Goal: Task Accomplishment & Management: Complete application form

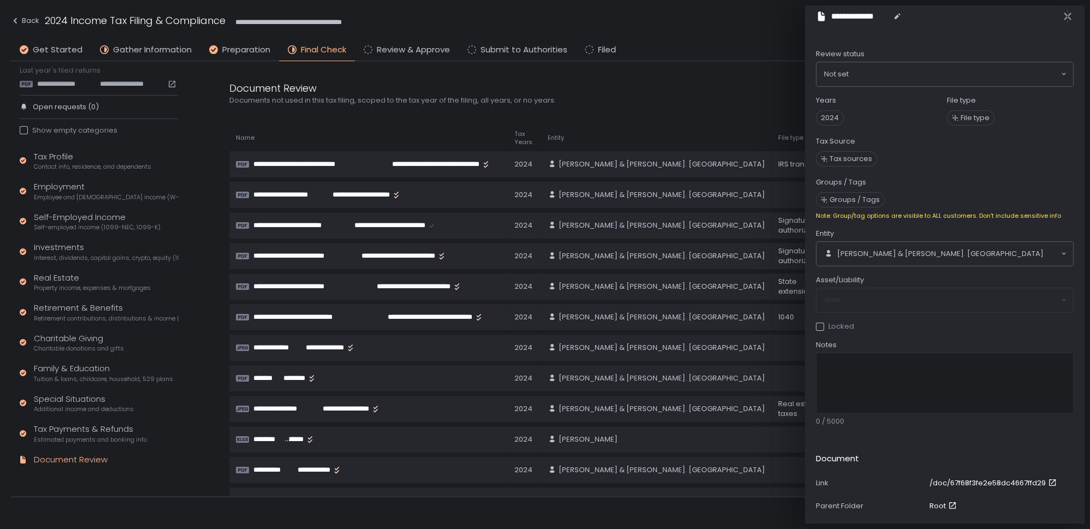
click at [69, 225] on span "Self-employed income (1099-NEC, 1099-K)" at bounding box center [97, 227] width 127 height 8
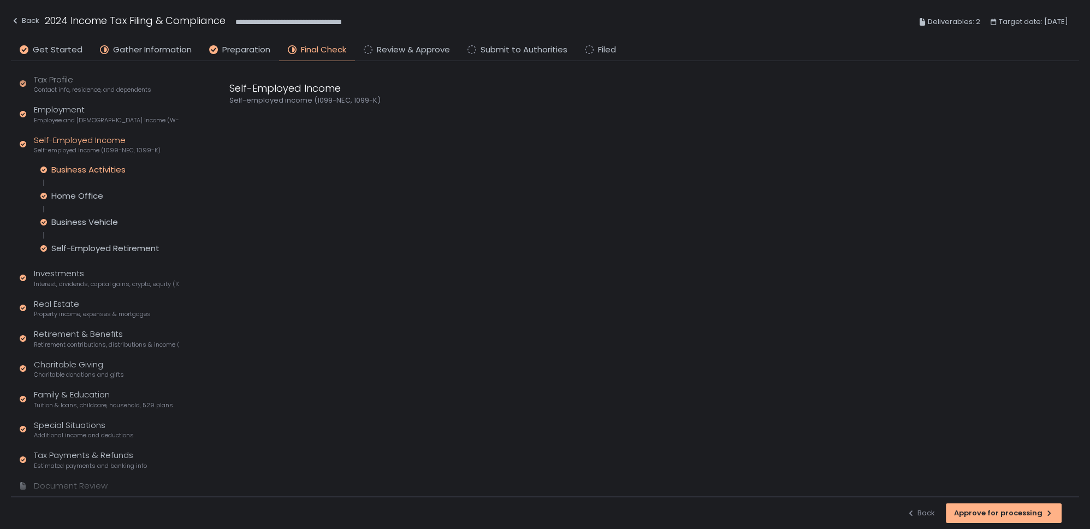
click at [69, 167] on div "Business Activities" at bounding box center [88, 169] width 74 height 11
click at [77, 142] on div "Self-Employed Income Self-employed income (1099-NEC, 1099-K)" at bounding box center [97, 144] width 127 height 21
click at [92, 174] on div "Business Activities" at bounding box center [88, 169] width 74 height 11
click at [85, 197] on div "Home Office" at bounding box center [77, 196] width 52 height 11
click at [78, 221] on div "Business Vehicle" at bounding box center [84, 222] width 67 height 11
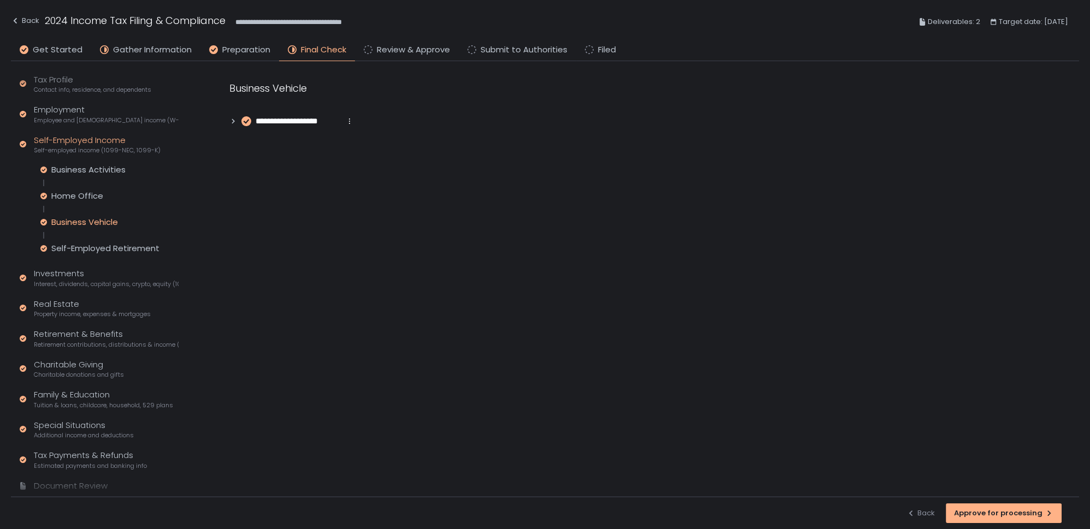
click at [232, 120] on icon at bounding box center [233, 121] width 8 height 8
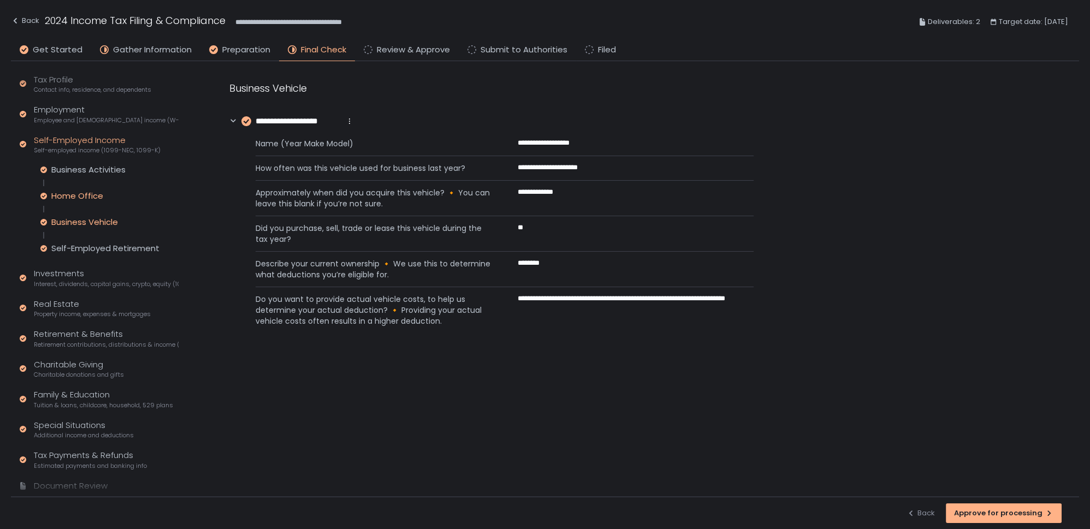
click at [68, 193] on div "Home Office" at bounding box center [77, 196] width 52 height 11
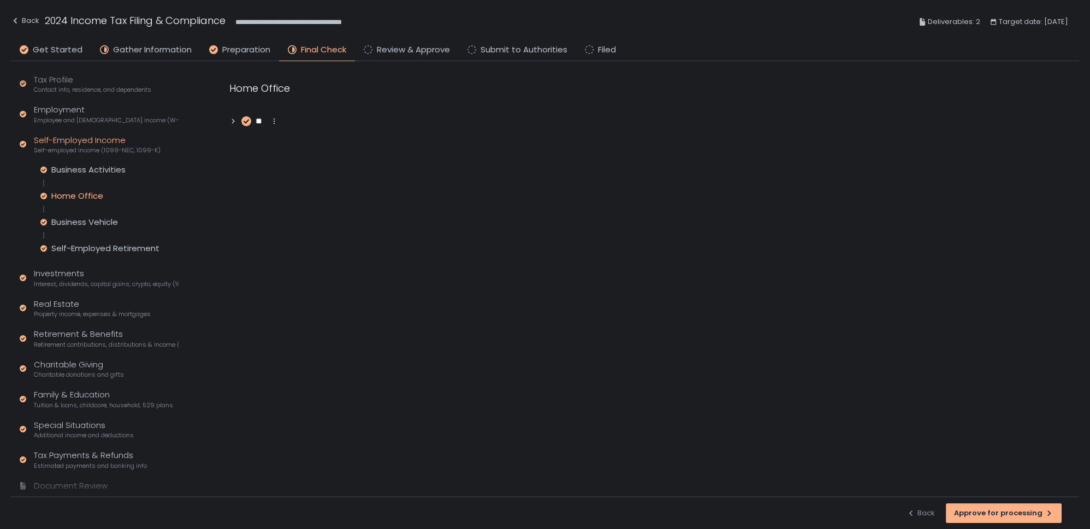
click at [233, 122] on icon at bounding box center [233, 121] width 3 height 5
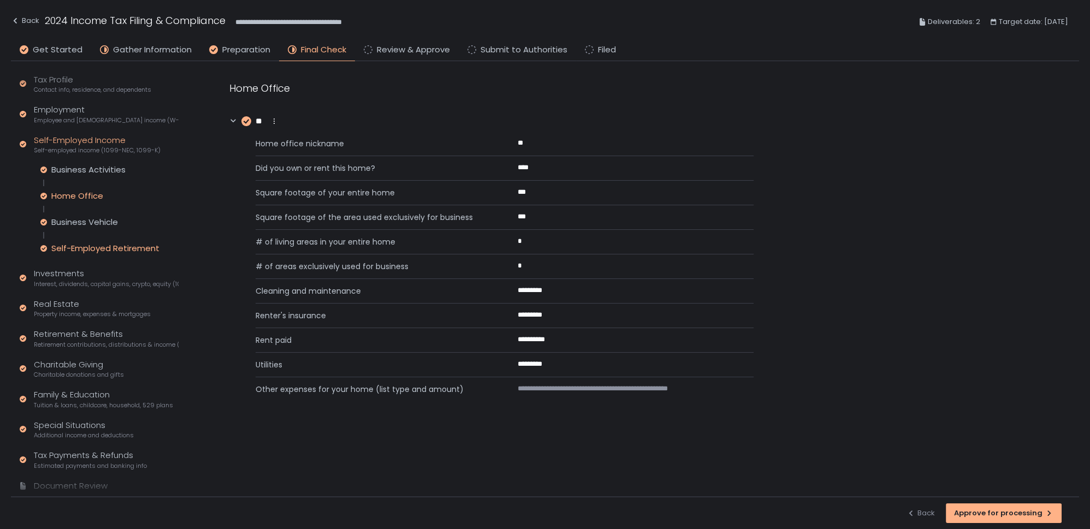
click at [80, 249] on div "Self-Employed Retirement" at bounding box center [105, 248] width 108 height 11
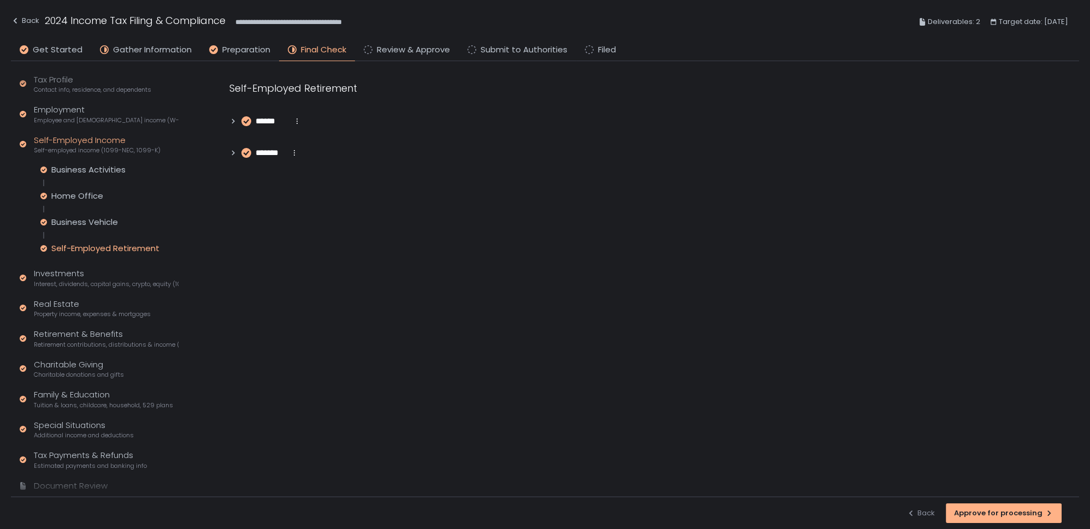
click at [232, 120] on icon at bounding box center [233, 121] width 3 height 5
click at [235, 231] on icon at bounding box center [233, 231] width 8 height 8
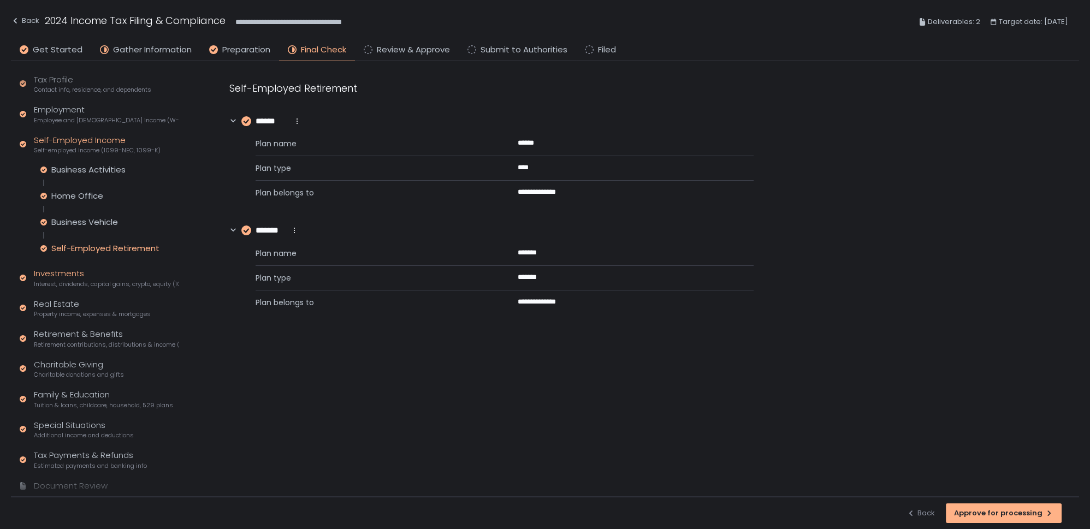
click at [75, 280] on span "Interest, dividends, capital gains, crypto, equity (1099s, K-1s)" at bounding box center [106, 284] width 145 height 8
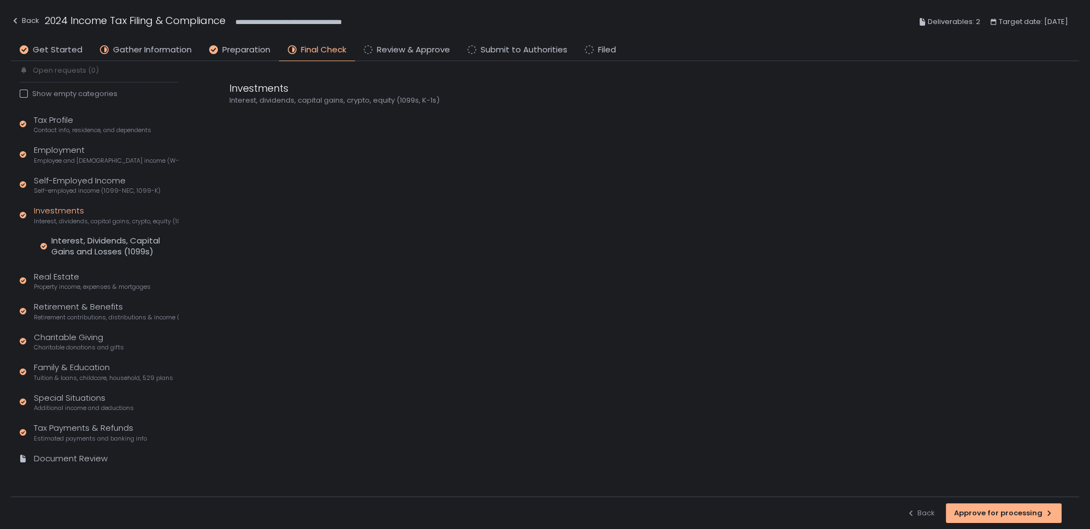
scroll to position [61, 0]
click at [84, 245] on div "Interest, Dividends, Capital Gains and Losses (1099s)" at bounding box center [114, 248] width 127 height 22
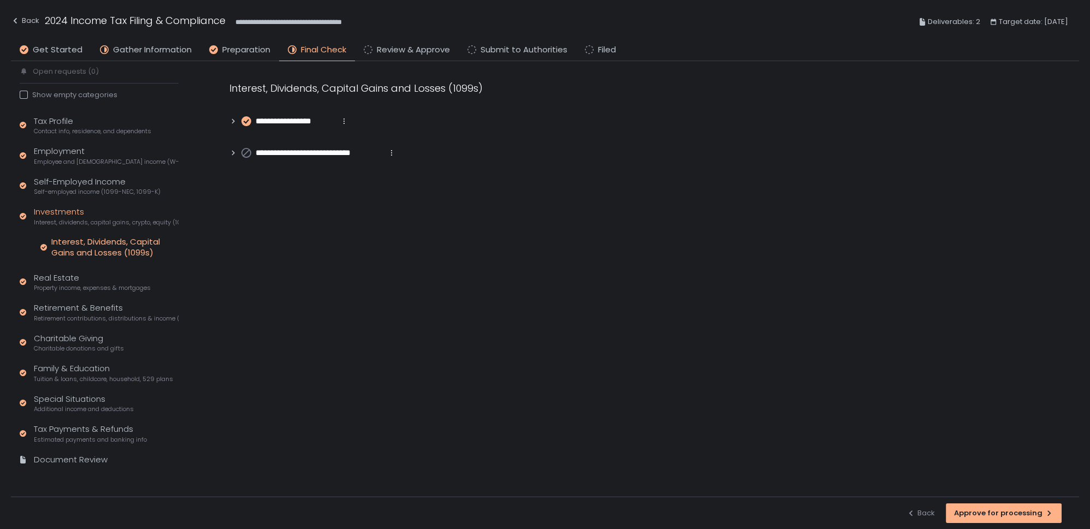
click at [233, 122] on icon at bounding box center [233, 121] width 3 height 5
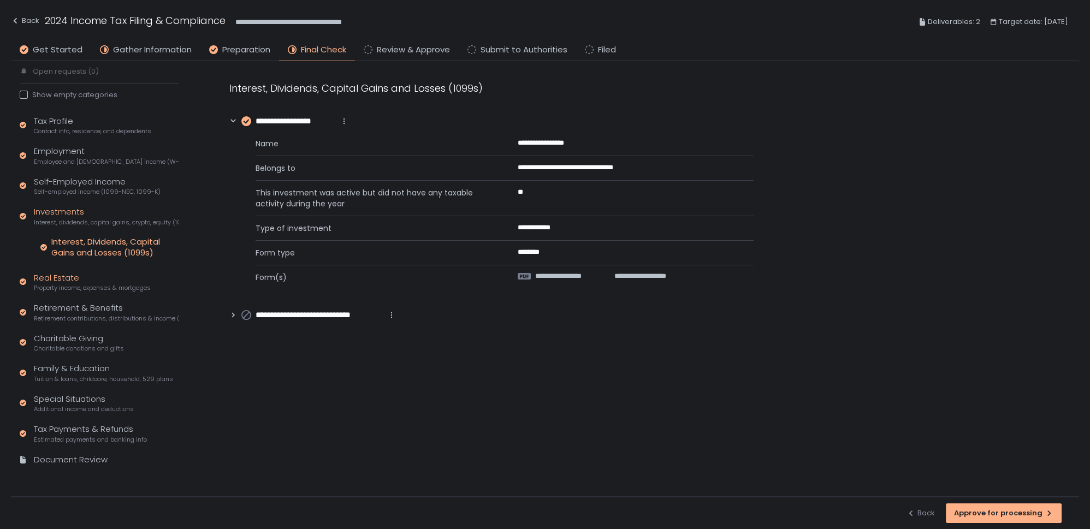
click at [51, 290] on span "Property income, expenses & mortgages" at bounding box center [92, 288] width 117 height 8
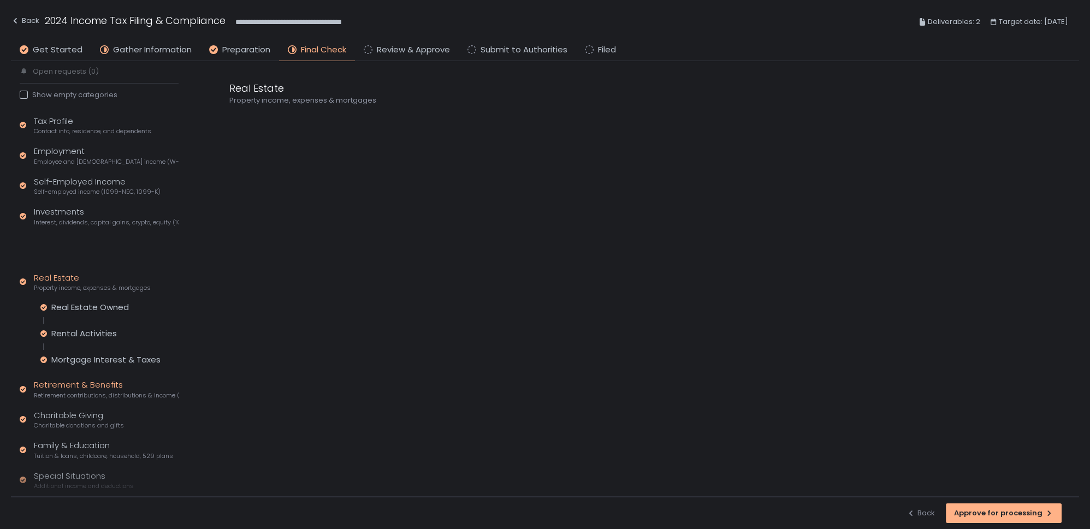
scroll to position [102, 0]
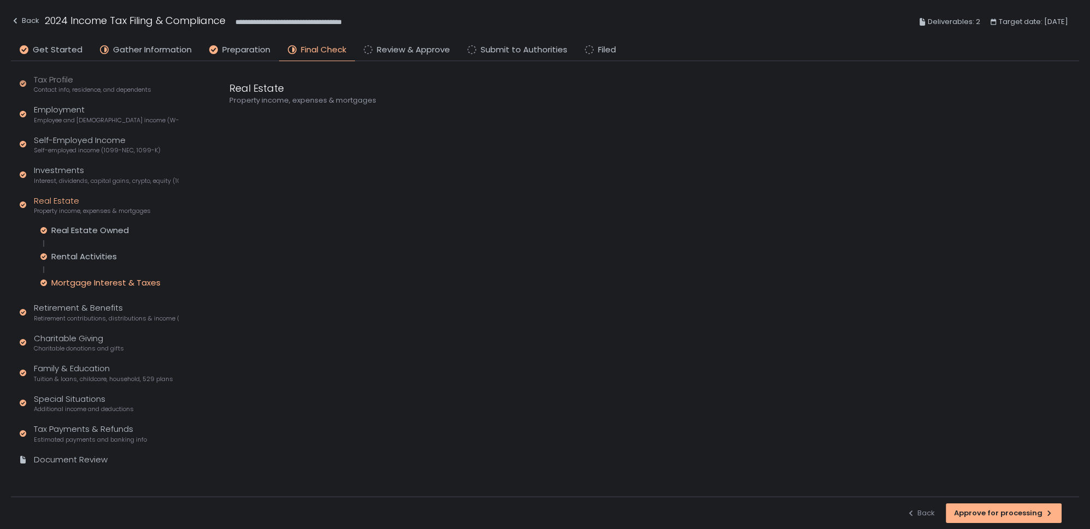
click at [77, 285] on div "Mortgage Interest & Taxes" at bounding box center [105, 282] width 109 height 11
click at [82, 253] on div "Rental Activities" at bounding box center [84, 256] width 66 height 11
click at [81, 330] on div "Tax Profile Contact info, residence, and dependents Employment Employee and [DE…" at bounding box center [99, 275] width 159 height 403
click at [78, 341] on div "Charitable Giving Charitable donations and gifts" at bounding box center [79, 343] width 90 height 21
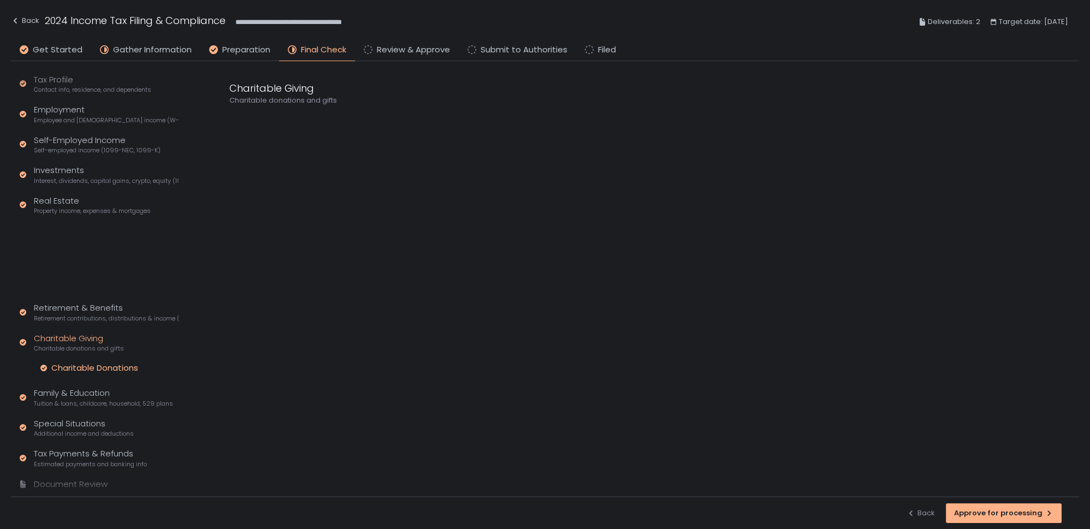
scroll to position [49, 0]
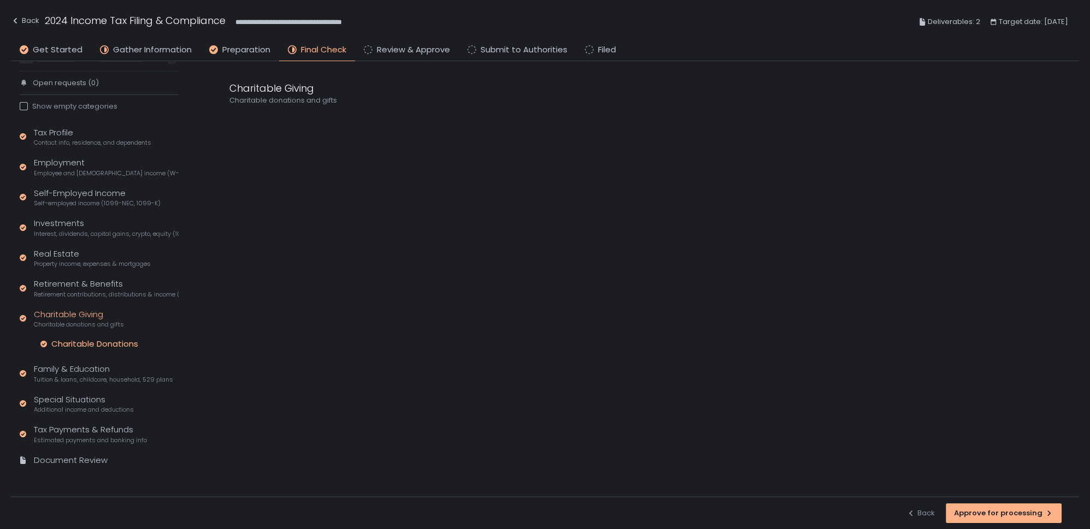
click at [74, 342] on div "Charitable Donations" at bounding box center [94, 344] width 87 height 11
click at [76, 371] on div "Family & Education Tuition & loans, childcare, household, 529 plans" at bounding box center [103, 373] width 139 height 21
click at [124, 373] on div "Education Savings Plans (529)" at bounding box center [112, 374] width 122 height 11
click at [235, 120] on icon at bounding box center [233, 121] width 8 height 8
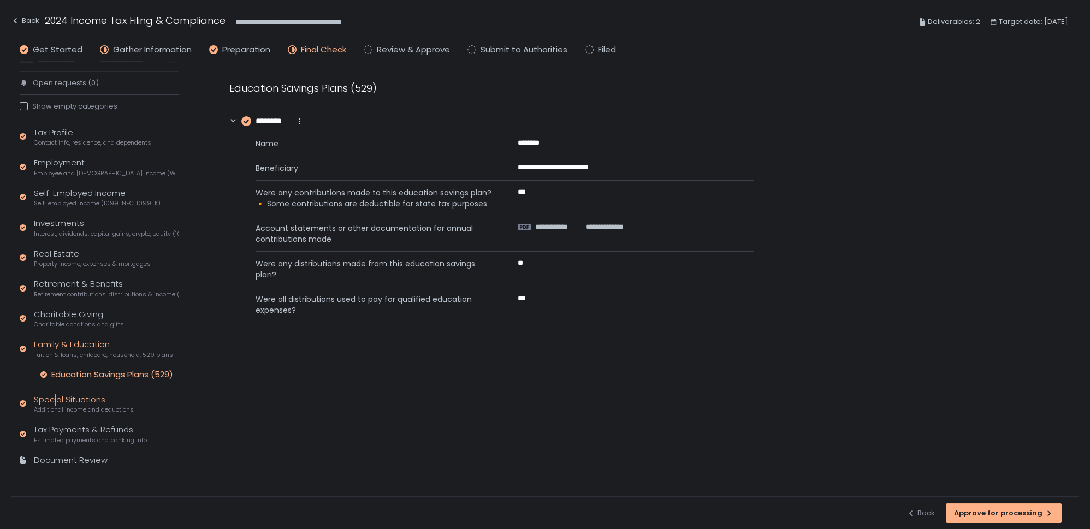
click at [55, 401] on div "Special Situations Additional income and deductions" at bounding box center [84, 404] width 100 height 21
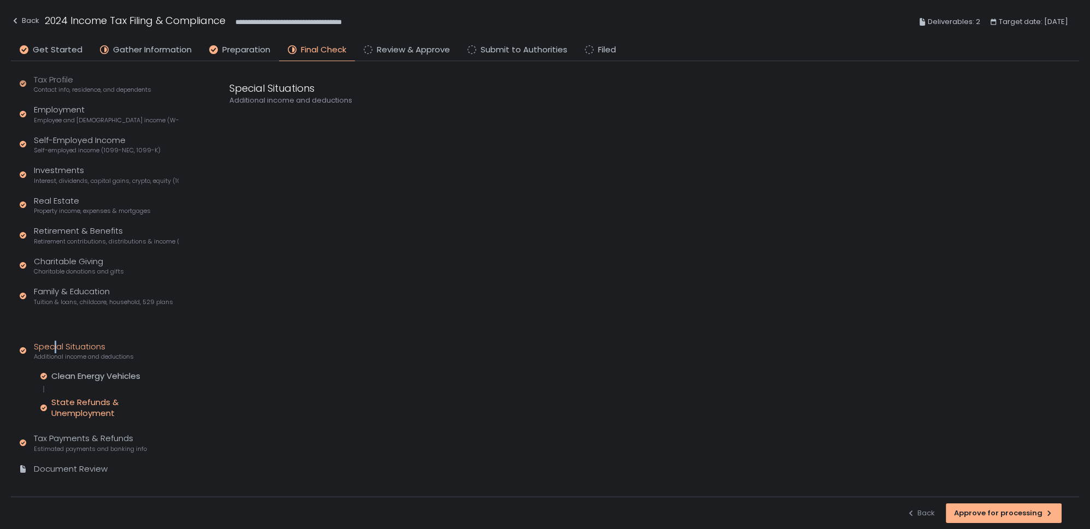
scroll to position [86, 0]
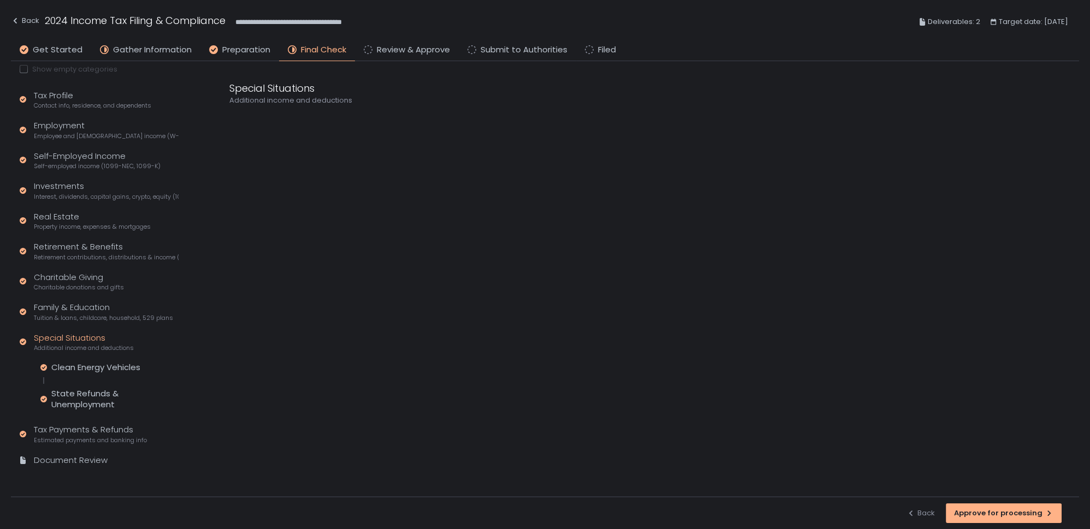
click at [74, 360] on div "Tax Profile Contact info, residence, and dependents Employment Employee and [DE…" at bounding box center [99, 283] width 159 height 387
click at [73, 363] on div "Clean Energy Vehicles" at bounding box center [95, 367] width 89 height 11
click at [82, 395] on div "State Refunds & Unemployment" at bounding box center [114, 399] width 127 height 22
click at [83, 418] on div "Tax Profile Contact info, residence, and dependents Employment Employee and [DE…" at bounding box center [99, 283] width 159 height 387
click at [78, 434] on div "Tax Payments & Refunds Estimated payments and banking info" at bounding box center [90, 434] width 113 height 21
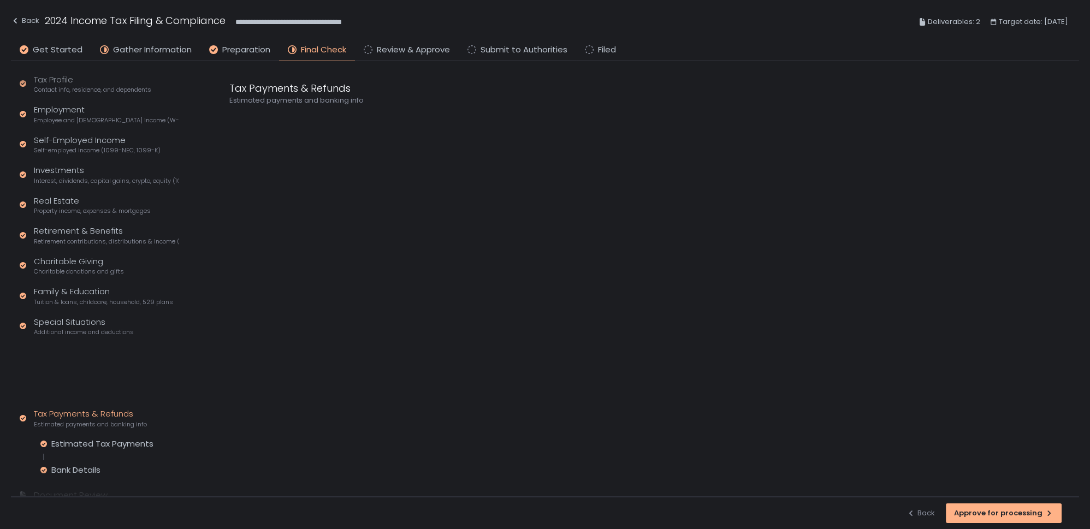
scroll to position [76, 0]
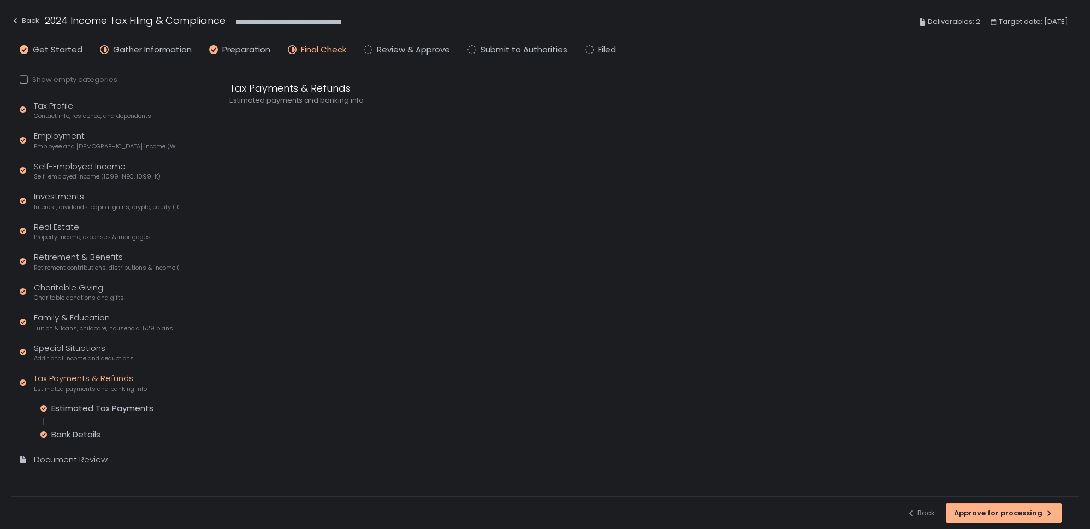
click at [83, 401] on div "Tax Profile Contact info, residence, and dependents Employment Employee and [DE…" at bounding box center [99, 288] width 159 height 376
click at [74, 459] on div "Document Review" at bounding box center [71, 460] width 74 height 13
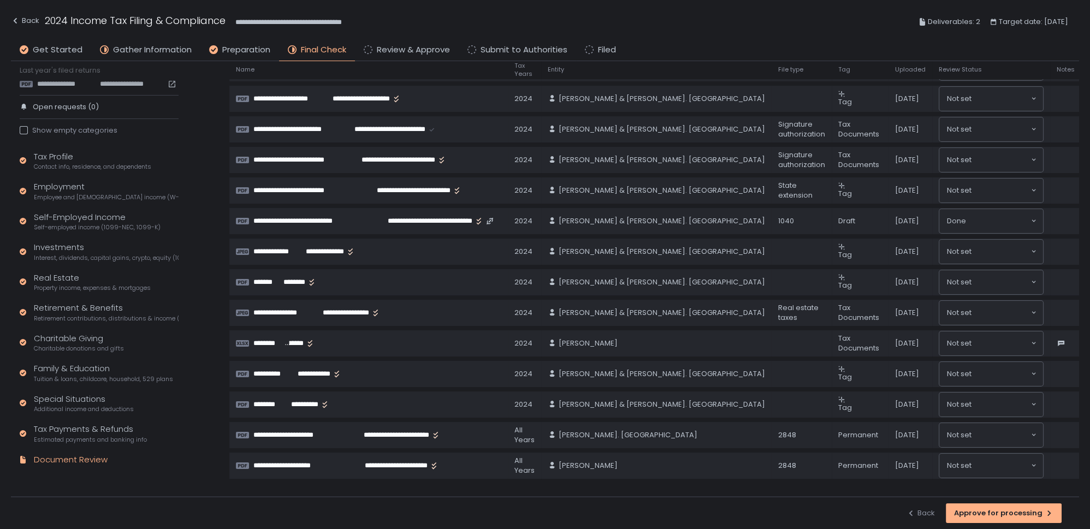
scroll to position [99, 0]
